Goal: Information Seeking & Learning: Learn about a topic

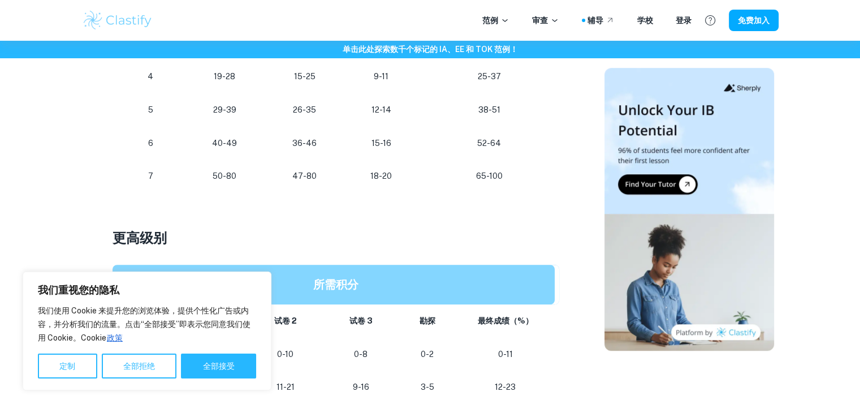
scroll to position [587, 0]
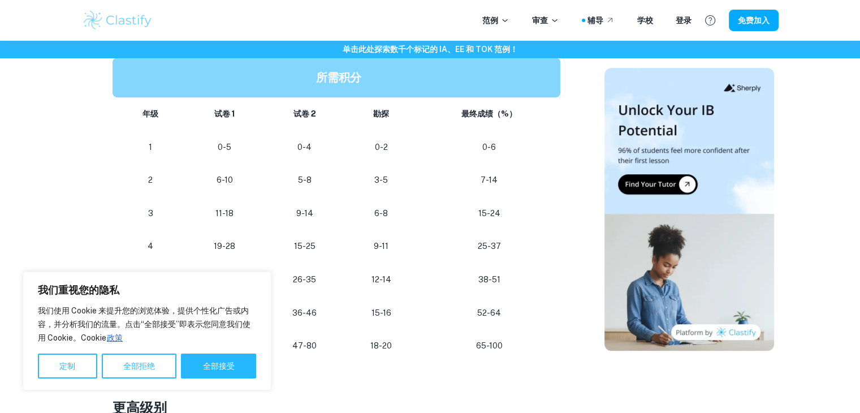
drag, startPoint x: 226, startPoint y: 361, endPoint x: 238, endPoint y: 357, distance: 13.0
click at [226, 361] on font "全部接受" at bounding box center [219, 365] width 32 height 9
checkbox input "true"
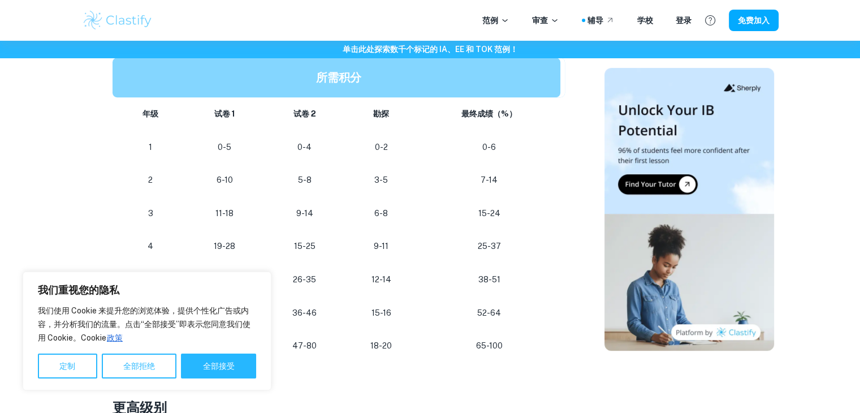
checkbox input "true"
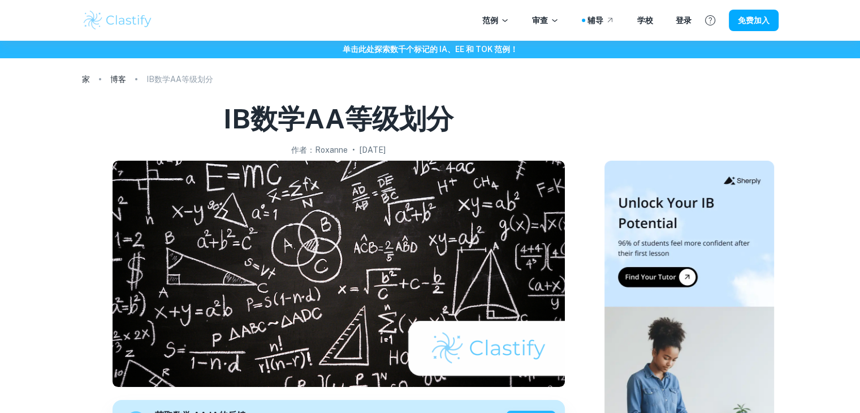
scroll to position [226, 0]
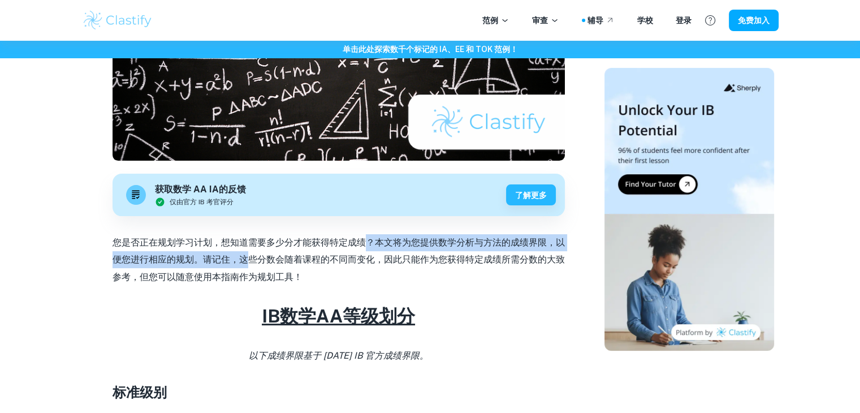
drag, startPoint x: 246, startPoint y: 254, endPoint x: 362, endPoint y: 239, distance: 116.2
click at [362, 239] on font "您是否正在规划学习计划，想知道需要多少分才能获得特定成绩？本文将为您提供数学分析与方法的成绩界限，以便您进行相应的规划。请记住，这些分数会随着课程的不同而变化…" at bounding box center [338, 259] width 452 height 45
click at [362, 247] on font "您是否正在规划学习计划，想知道需要多少分才能获得特定成绩？本文将为您提供数学分析与方法的成绩界限，以便您进行相应的规划。请记住，这些分数会随着课程的不同而变化…" at bounding box center [338, 259] width 452 height 45
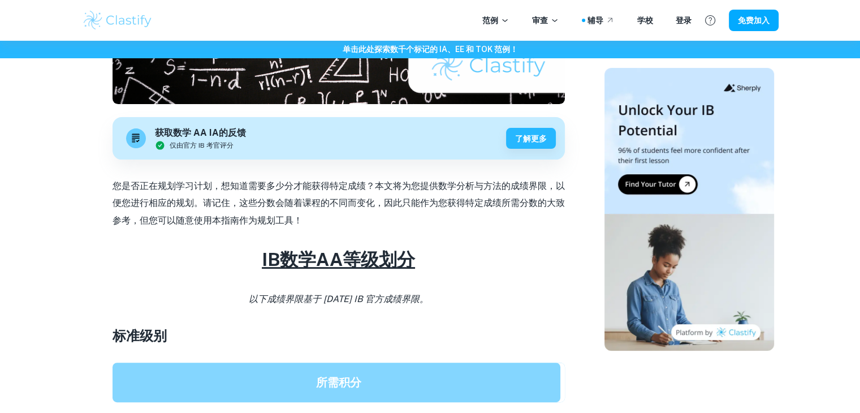
scroll to position [565, 0]
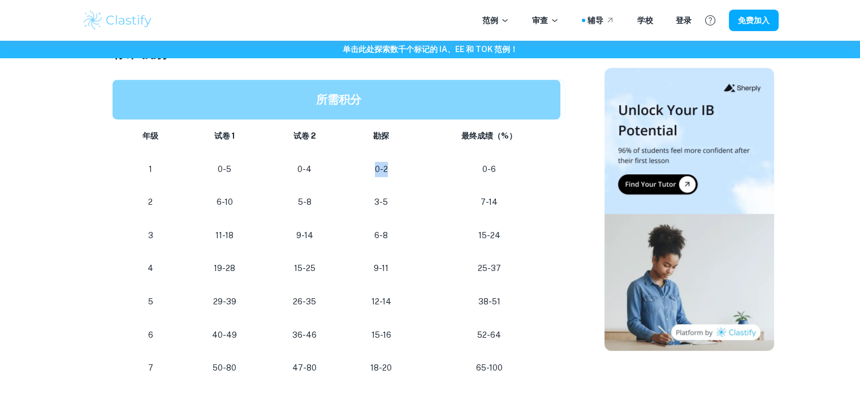
click at [383, 167] on p "0-2" at bounding box center [381, 169] width 56 height 15
click at [413, 168] on td "0-2" at bounding box center [381, 169] width 74 height 33
drag, startPoint x: 238, startPoint y: 161, endPoint x: 253, endPoint y: 161, distance: 14.7
click at [253, 161] on td "0-5" at bounding box center [224, 169] width 80 height 33
drag, startPoint x: 263, startPoint y: 162, endPoint x: 274, endPoint y: 166, distance: 12.0
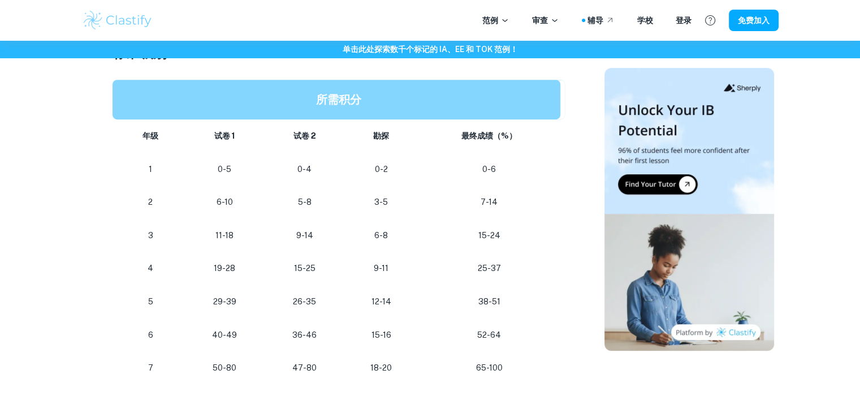
click at [274, 166] on tr "1 0-5 0-4 0-2 0-6" at bounding box center [338, 169] width 452 height 33
click at [318, 170] on p "0-4" at bounding box center [305, 169] width 62 height 15
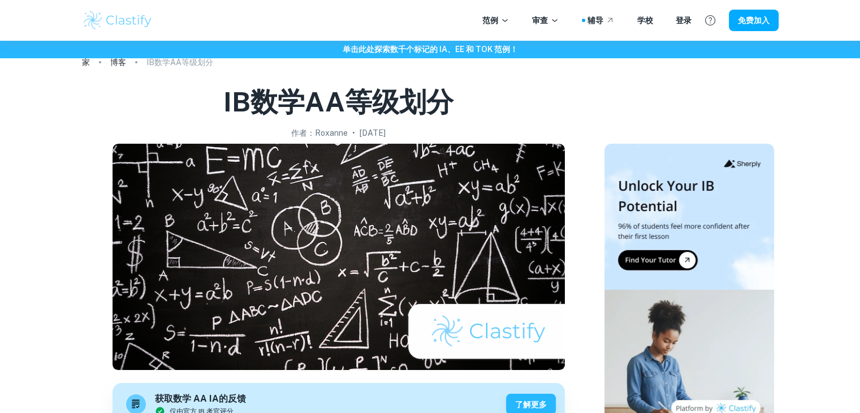
scroll to position [0, 0]
